Goal: Find contact information: Find contact information

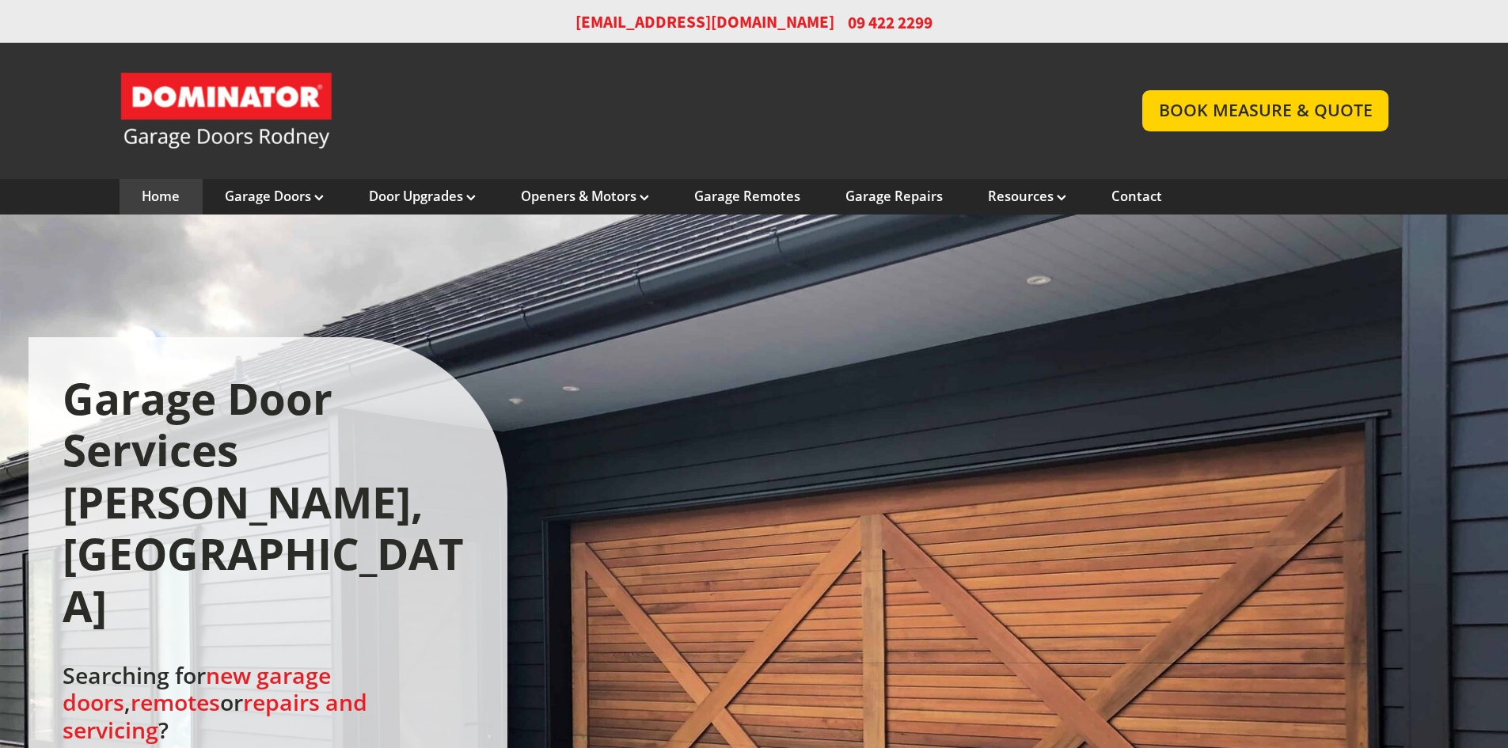
click at [1134, 190] on link "Contact" at bounding box center [1137, 196] width 51 height 17
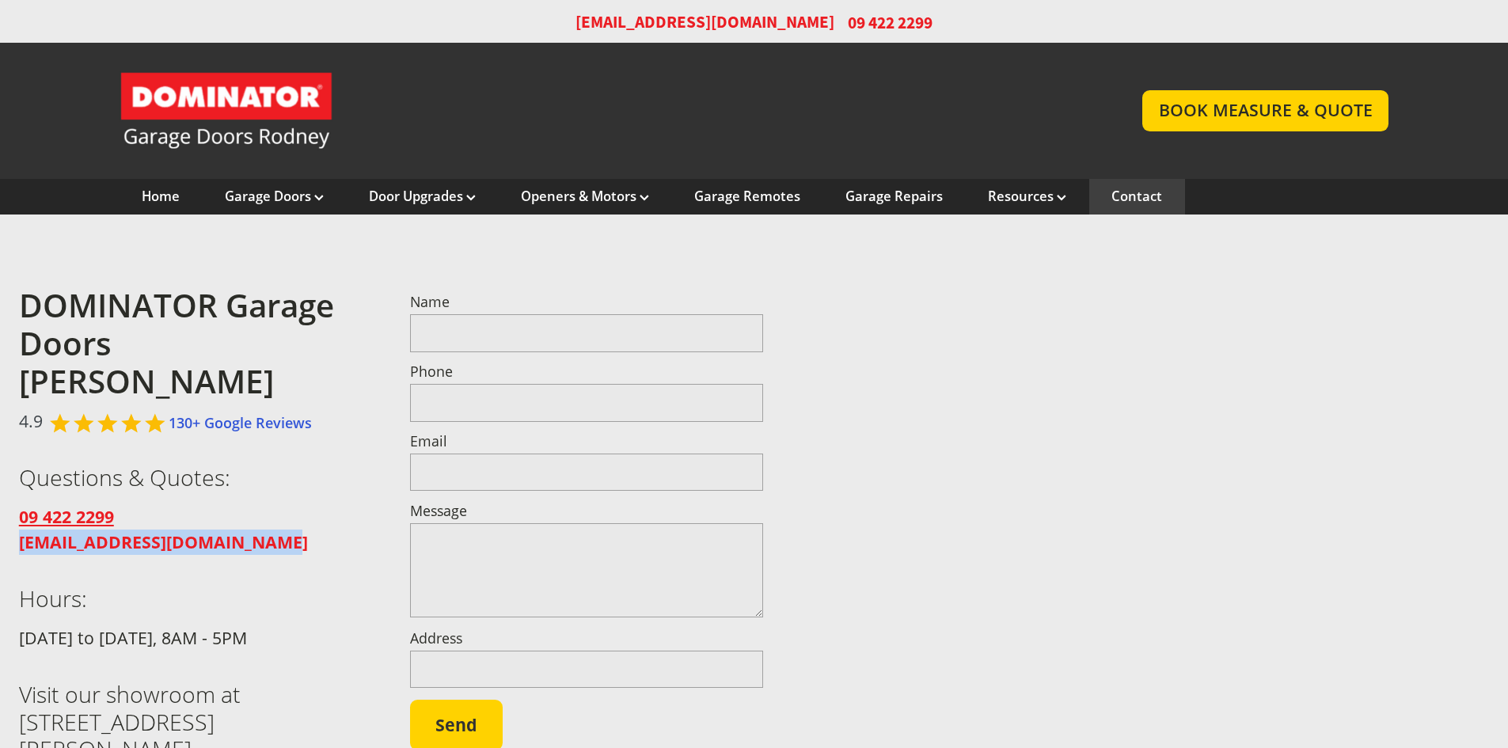
drag, startPoint x: 275, startPoint y: 507, endPoint x: 35, endPoint y: 485, distance: 240.9
click at [7, 511] on div "DOMINATOR Garage Doors Rodney 4.9 130+ Google Reviews Questions & Quotes: 09 42…" at bounding box center [754, 544] width 1508 height 545
copy strong "[EMAIL_ADDRESS][DOMAIN_NAME]"
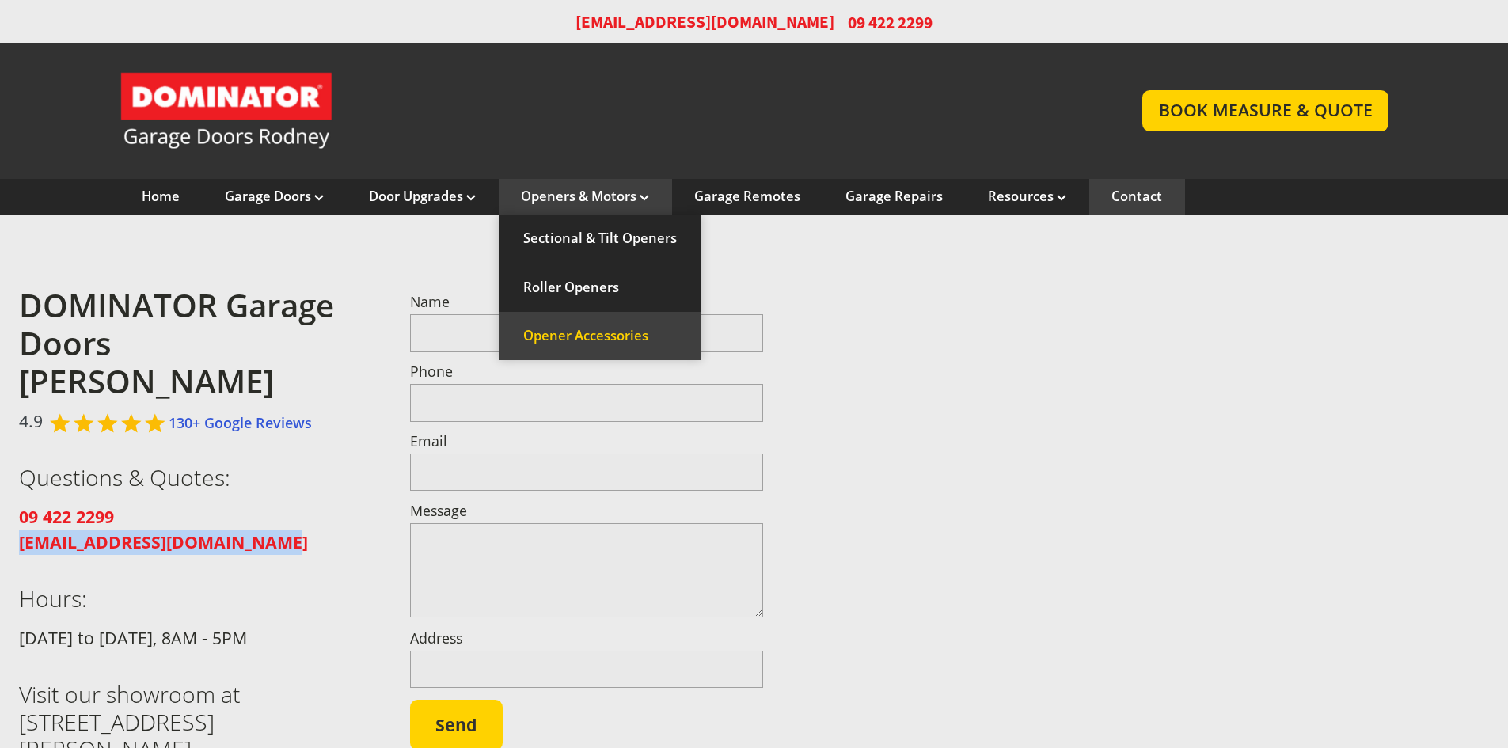
click at [592, 337] on link "Opener Accessories" at bounding box center [600, 336] width 203 height 48
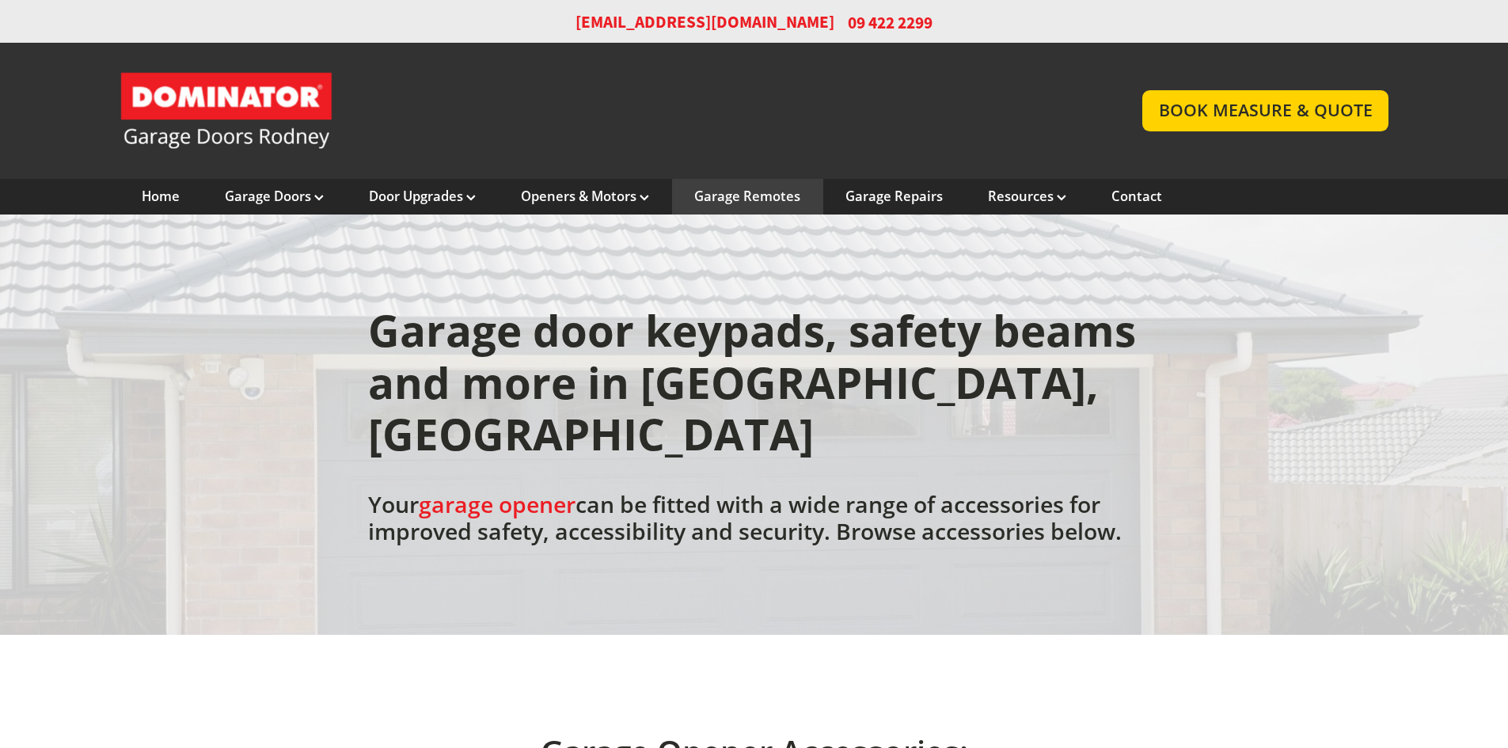
click at [755, 194] on link "Garage Remotes" at bounding box center [747, 196] width 106 height 17
